Goal: Navigation & Orientation: Find specific page/section

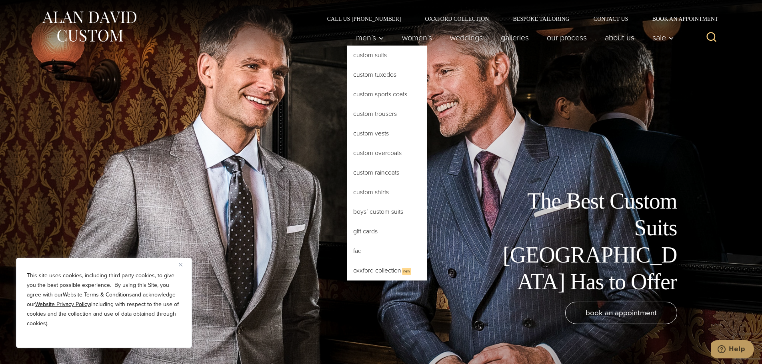
click at [370, 63] on link "Custom Suits" at bounding box center [387, 55] width 80 height 19
click at [369, 53] on link "Custom Suits" at bounding box center [387, 55] width 80 height 19
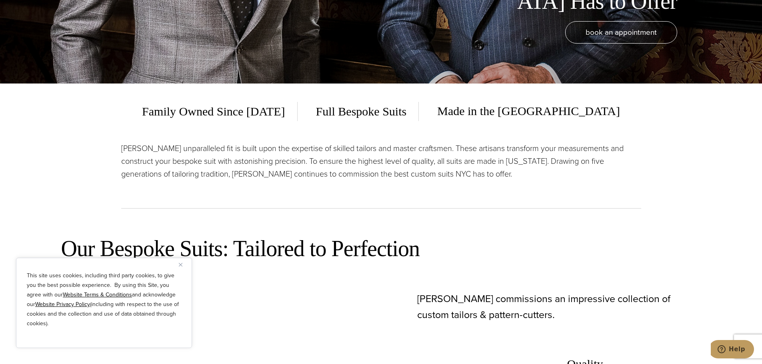
scroll to position [400, 0]
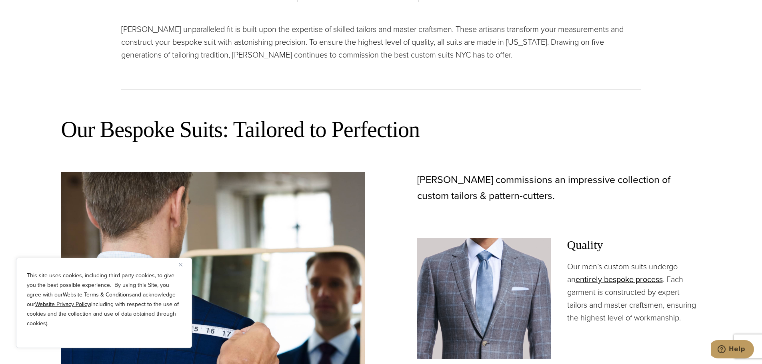
click at [181, 265] on img "Close" at bounding box center [181, 265] width 4 height 4
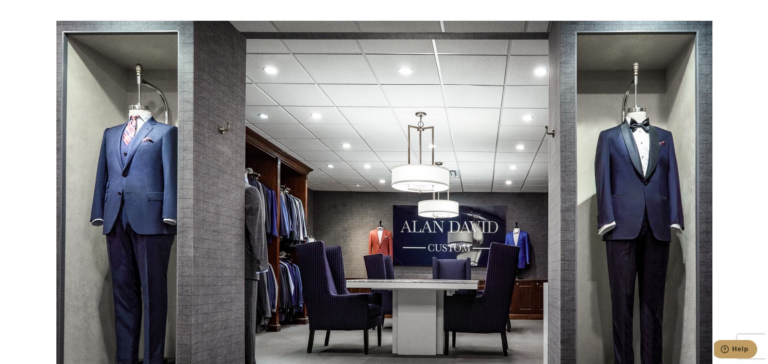
scroll to position [4721, 0]
